Goal: Communication & Community: Answer question/provide support

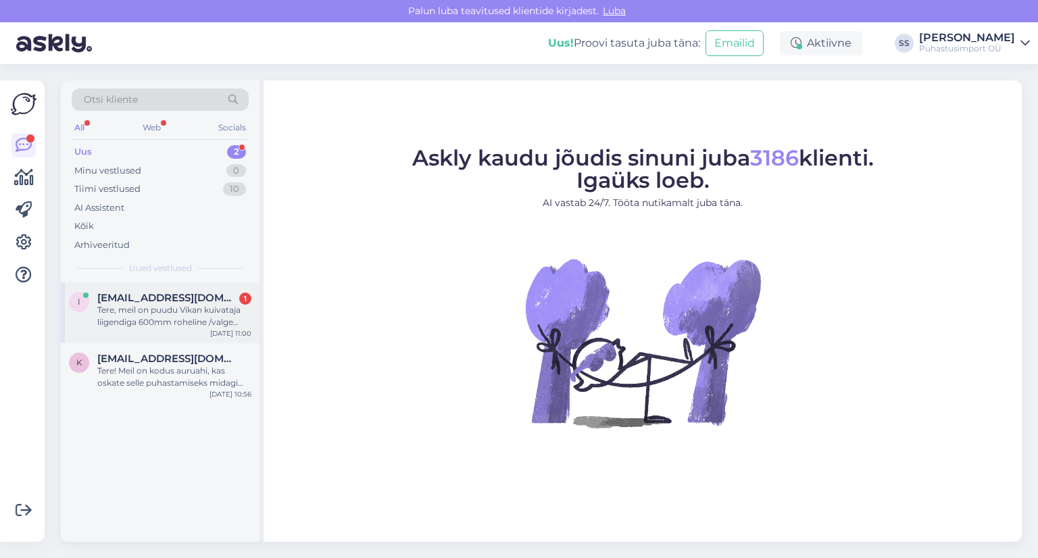
click at [209, 286] on div "i [EMAIL_ADDRESS][DOMAIN_NAME] 1 Tere, meil on puudu Vikan kuivataja liigendiga…" at bounding box center [160, 312] width 199 height 61
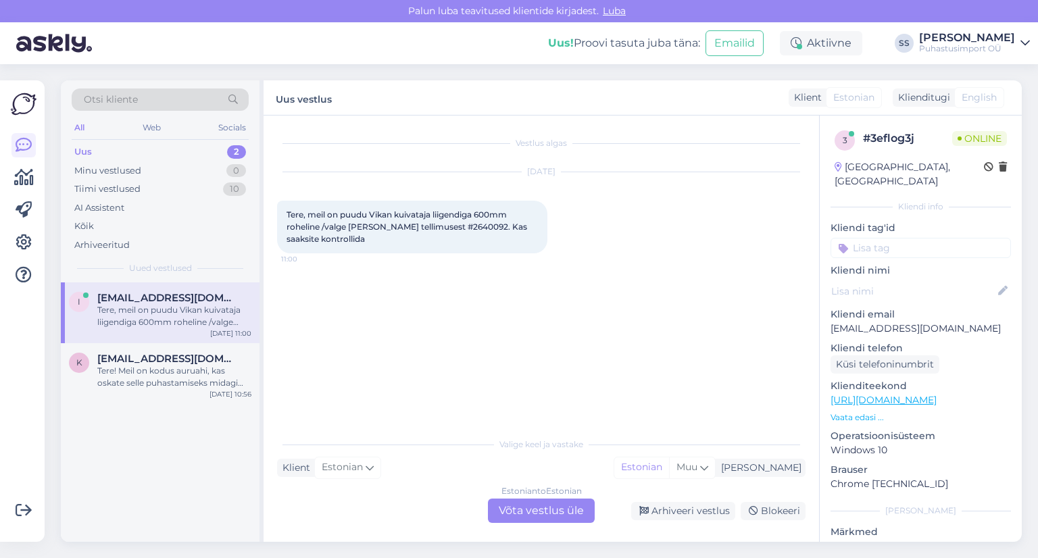
click at [540, 510] on div "Estonian to Estonian Võta vestlus üle" at bounding box center [541, 511] width 107 height 24
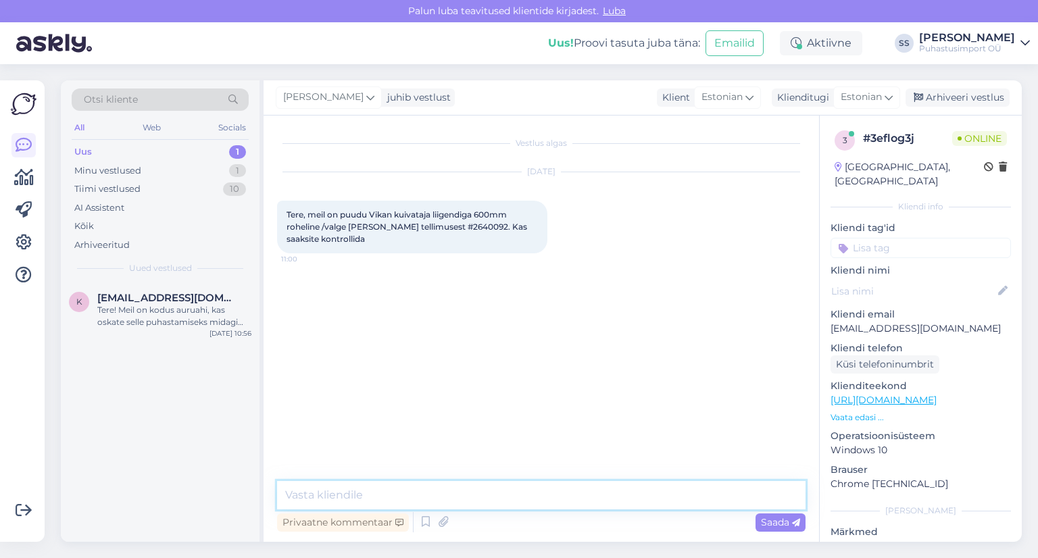
click at [530, 482] on textarea at bounding box center [541, 495] width 528 height 28
type textarea "Tere"
drag, startPoint x: 340, startPoint y: 501, endPoint x: 336, endPoint y: 490, distance: 12.0
click at [341, 501] on textarea at bounding box center [541, 495] width 528 height 28
type textarea "Üks hetk, kohe vaatame"
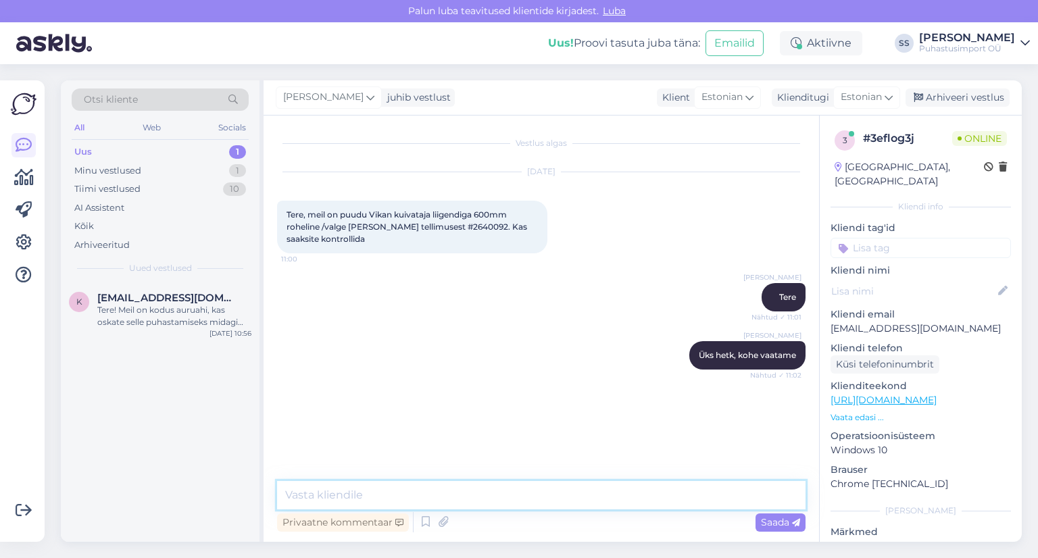
click at [482, 490] on textarea at bounding box center [541, 495] width 528 height 28
type textarea "Kas seda toodet ei ole kuskil="
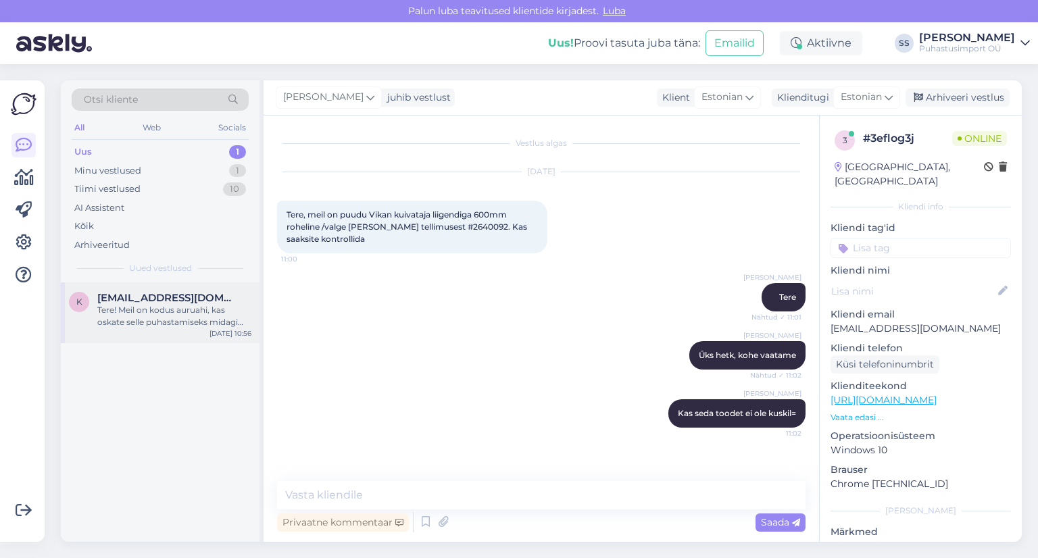
click at [224, 327] on div "Tere! Meil on kodus auruahi, kas oskate selle puhastamiseks midagi soovitada, n…" at bounding box center [174, 316] width 154 height 24
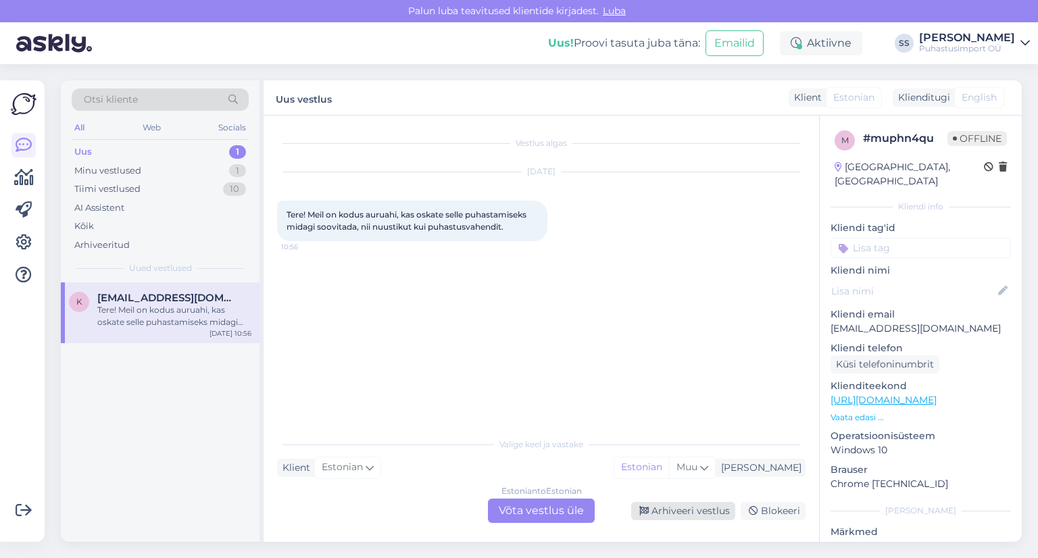
click at [703, 515] on div "Arhiveeri vestlus" at bounding box center [683, 511] width 104 height 18
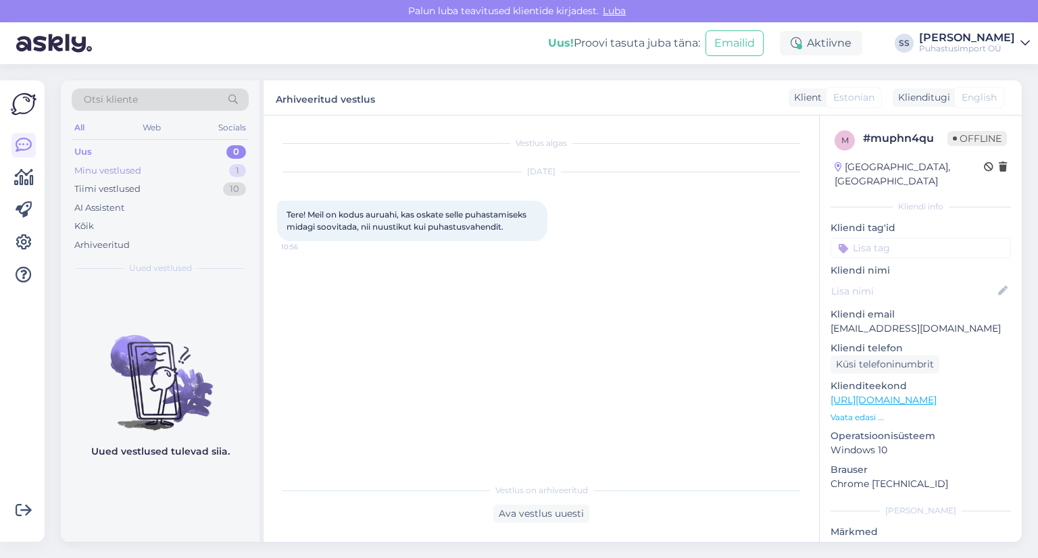
click at [157, 174] on div "Minu vestlused 1" at bounding box center [160, 170] width 177 height 19
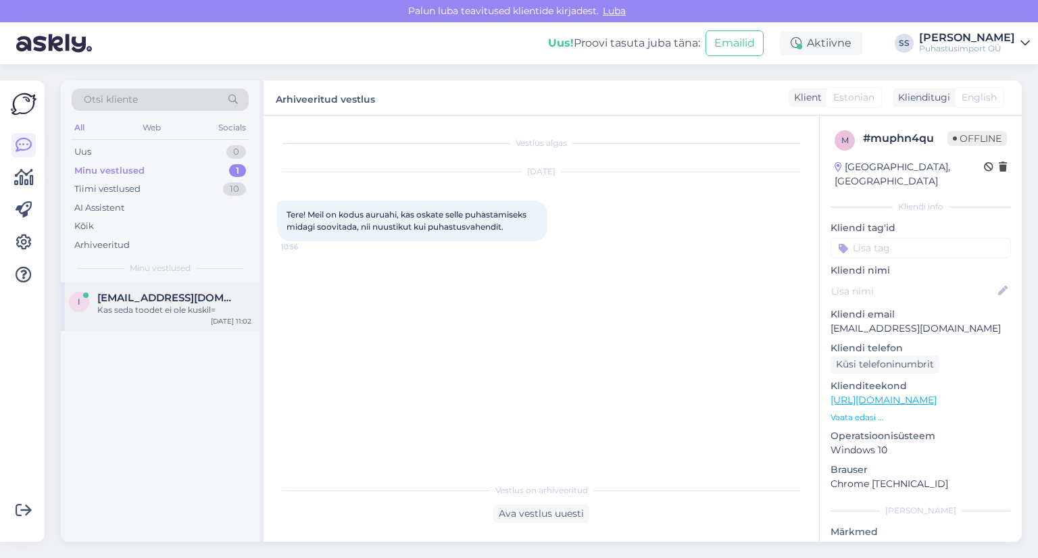
click at [152, 322] on div "i [EMAIL_ADDRESS][DOMAIN_NAME] Kas seda toodet ei ole kuskil= [DATE] 11:02" at bounding box center [160, 306] width 199 height 49
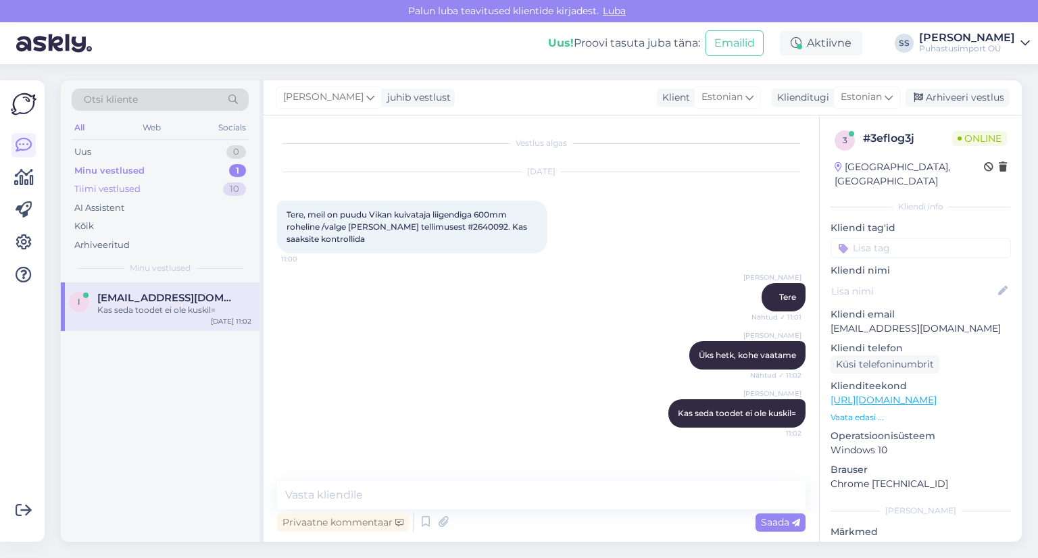
click at [200, 194] on div "Tiimi vestlused 10" at bounding box center [160, 189] width 177 height 19
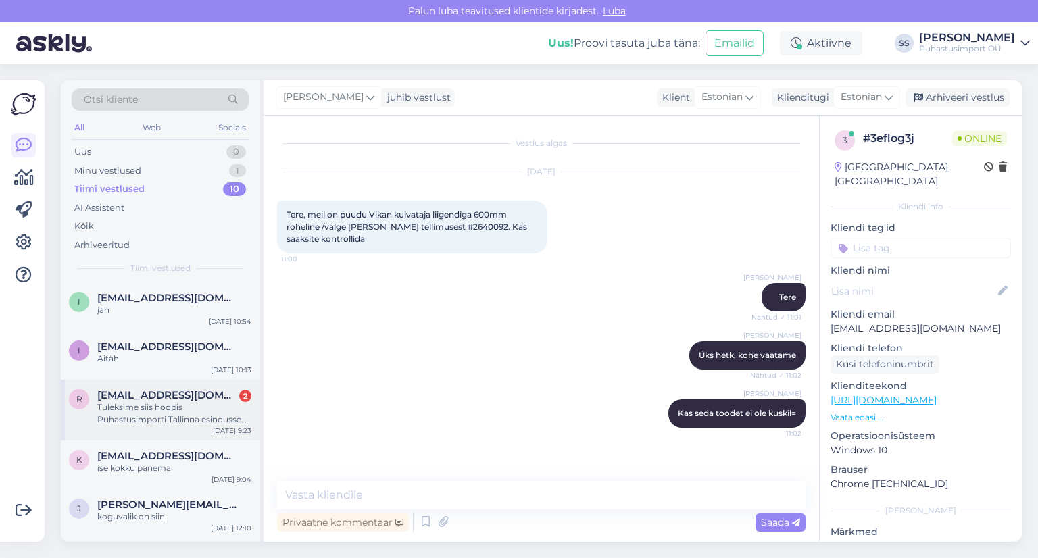
click at [200, 401] on div "Tuleksime siis hoopis Puhastusimporti Tallinna esindusse erinevate tarvikute ja…" at bounding box center [174, 413] width 154 height 24
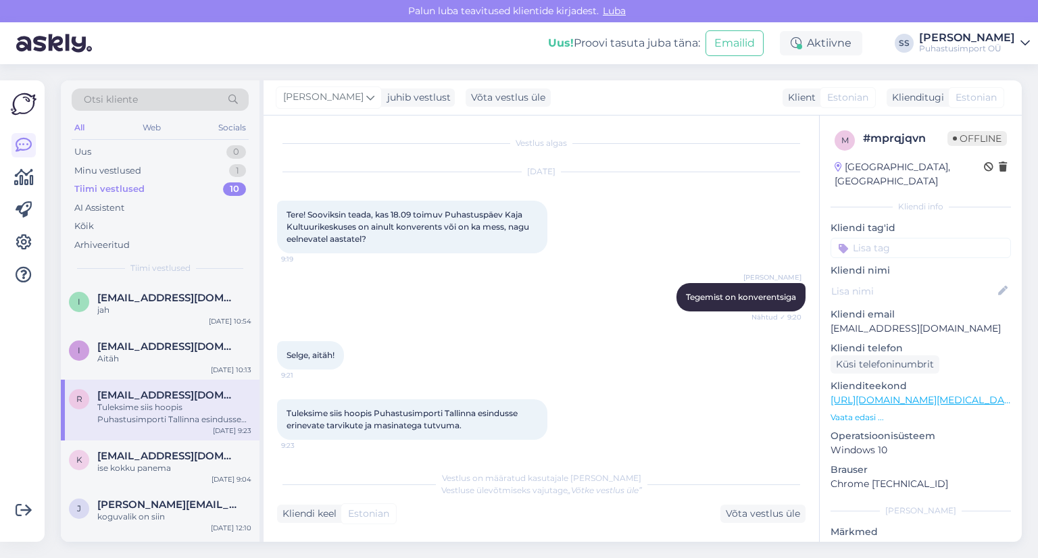
scroll to position [3, 0]
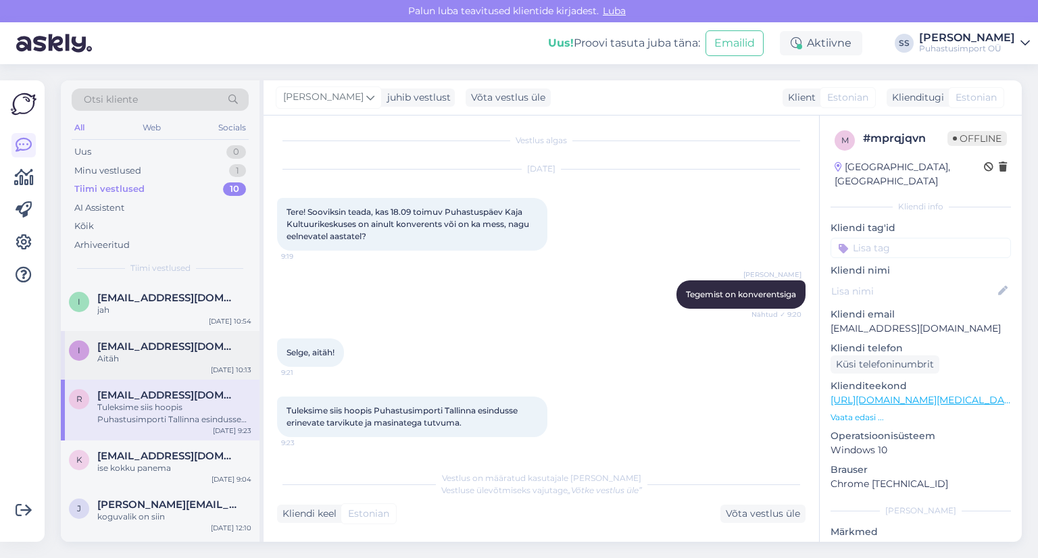
click at [89, 347] on div "I" at bounding box center [79, 351] width 20 height 20
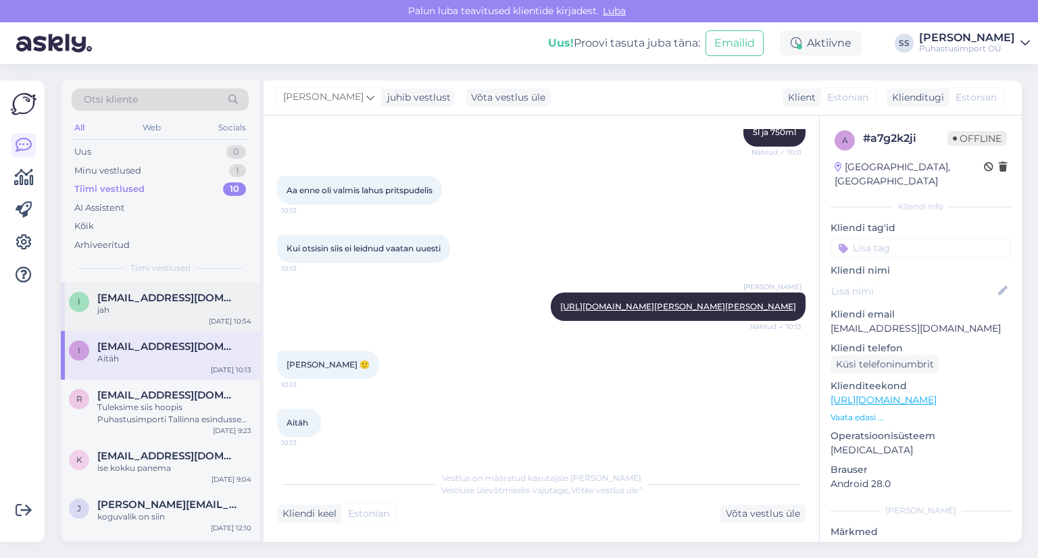
click at [141, 319] on div "i [EMAIL_ADDRESS][DOMAIN_NAME] jah [DATE] 10:54" at bounding box center [160, 306] width 199 height 49
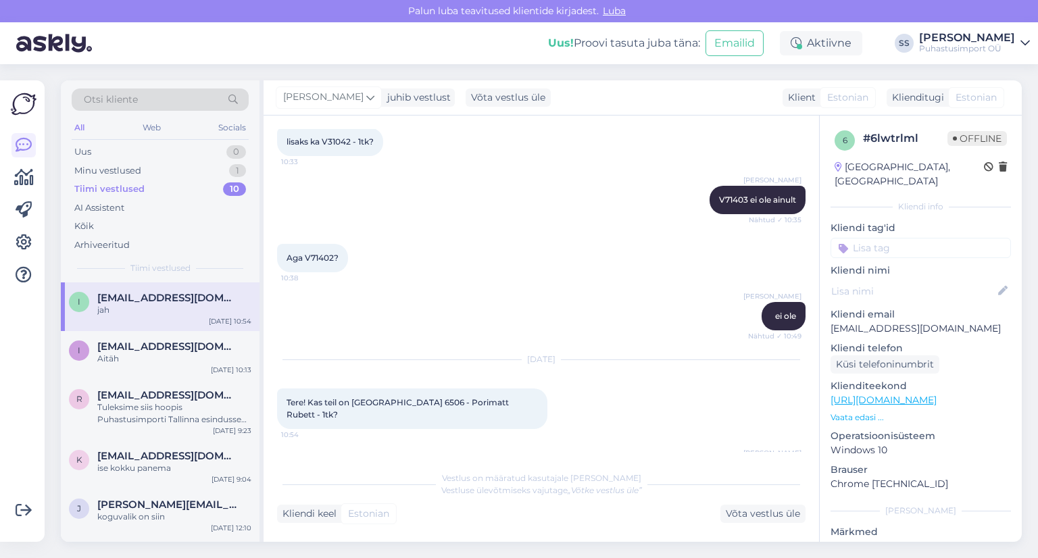
scroll to position [5955, 0]
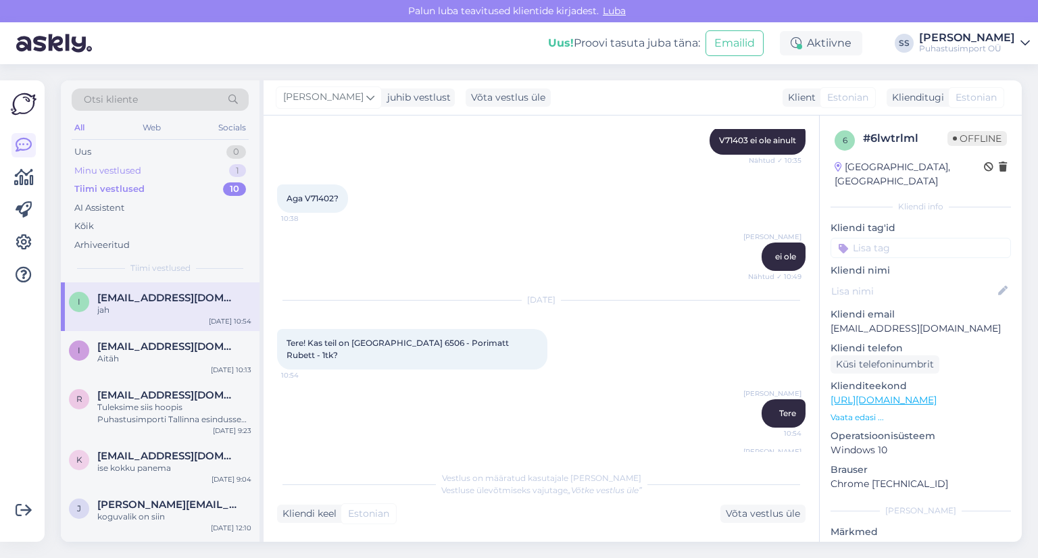
click at [236, 172] on div "1" at bounding box center [237, 171] width 17 height 14
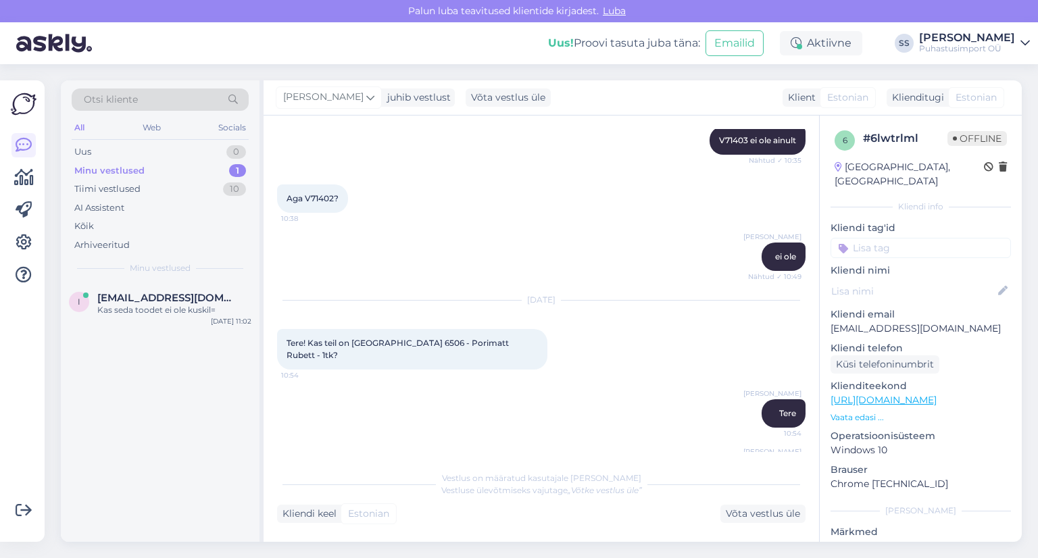
click at [184, 339] on div "i [EMAIL_ADDRESS][DOMAIN_NAME] Kas seda toodet ei ole kuskil= [DATE] 11:02" at bounding box center [160, 411] width 199 height 259
click at [183, 315] on div "Kas seda toodet ei ole kuskil=" at bounding box center [174, 310] width 154 height 12
